Goal: Information Seeking & Learning: Learn about a topic

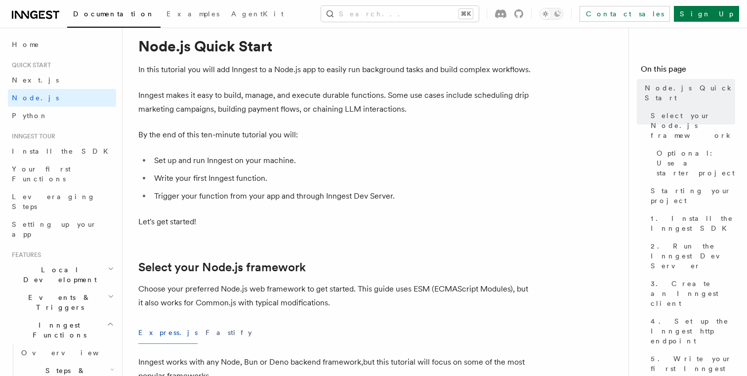
scroll to position [29, 0]
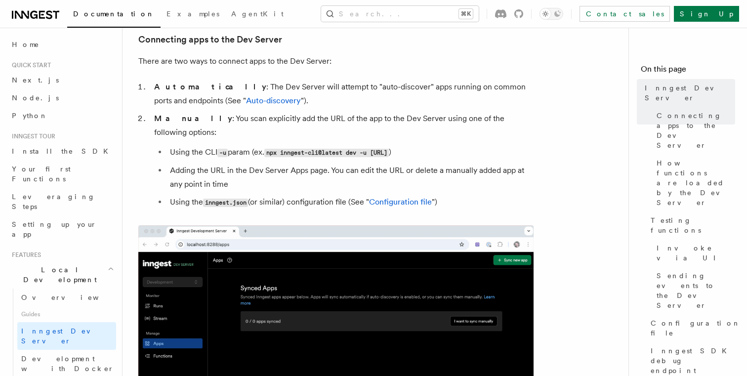
scroll to position [640, 0]
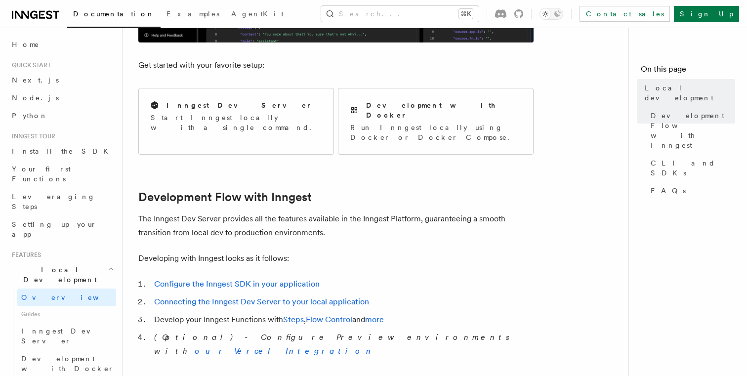
scroll to position [377, 0]
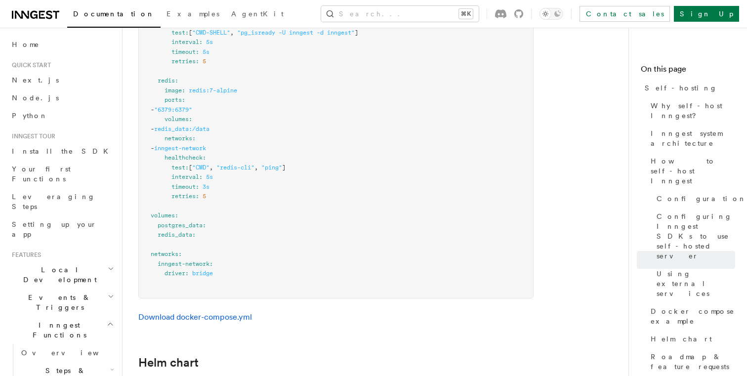
scroll to position [2954, 0]
